Goal: Transaction & Acquisition: Purchase product/service

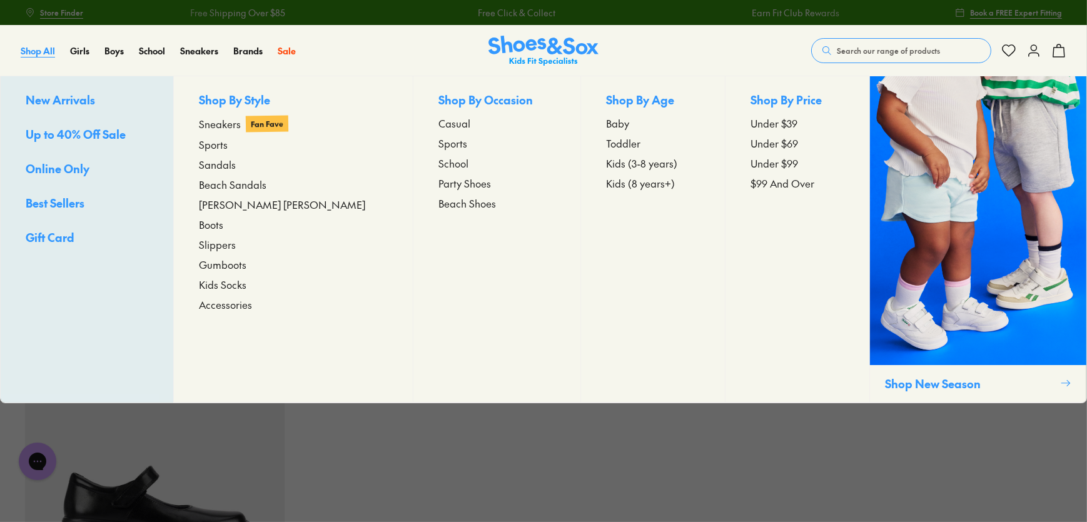
click at [31, 50] on span "Shop All" at bounding box center [38, 50] width 34 height 13
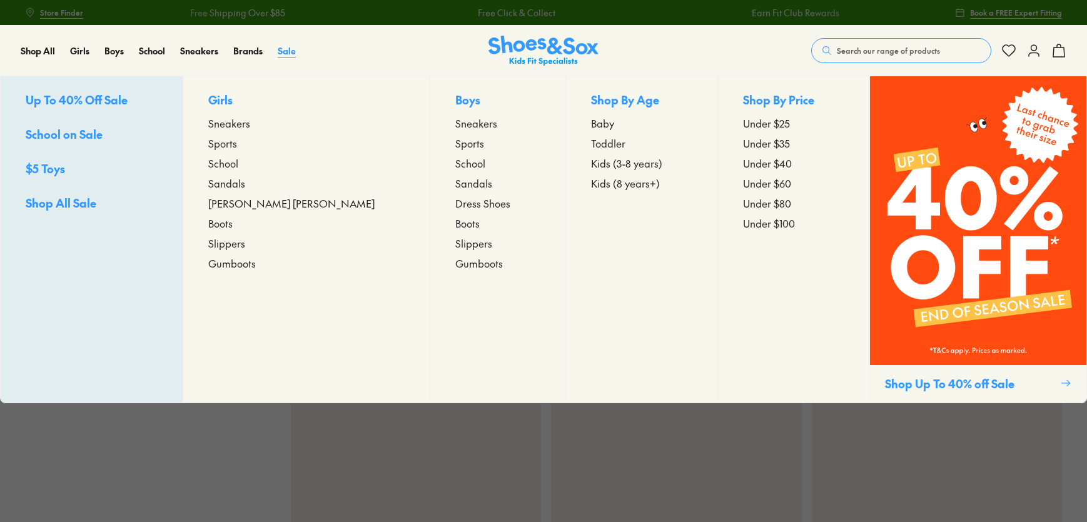
click at [283, 51] on span "Sale" at bounding box center [287, 50] width 18 height 13
click at [42, 94] on span "Up To 40% Off Sale" at bounding box center [77, 100] width 102 height 16
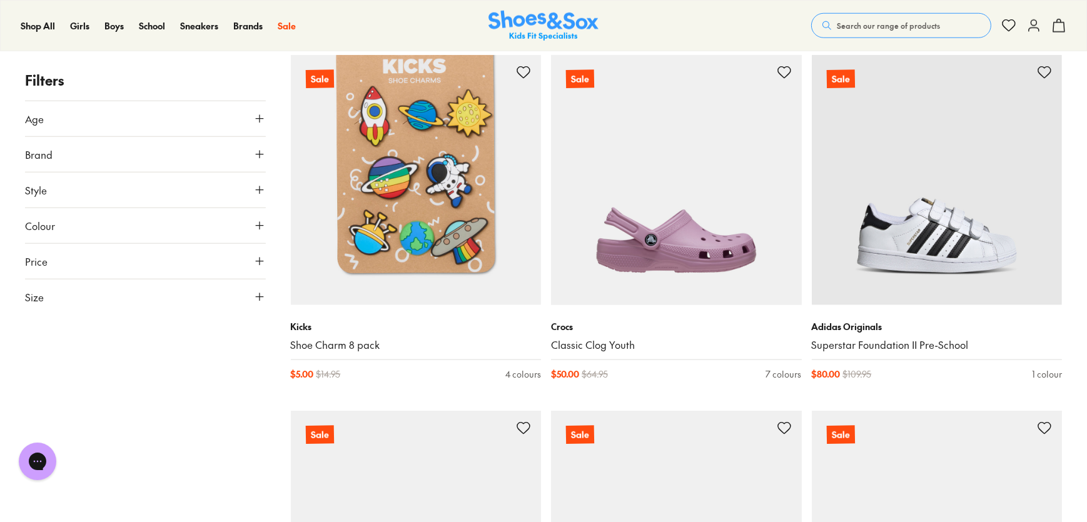
scroll to position [1648, 0]
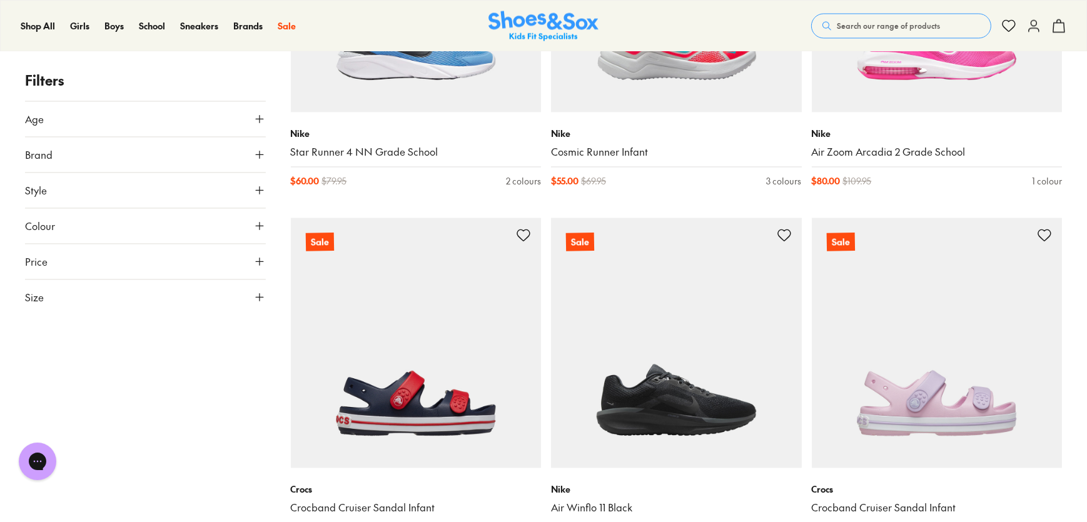
scroll to position [3127, 0]
